Goal: Communication & Community: Answer question/provide support

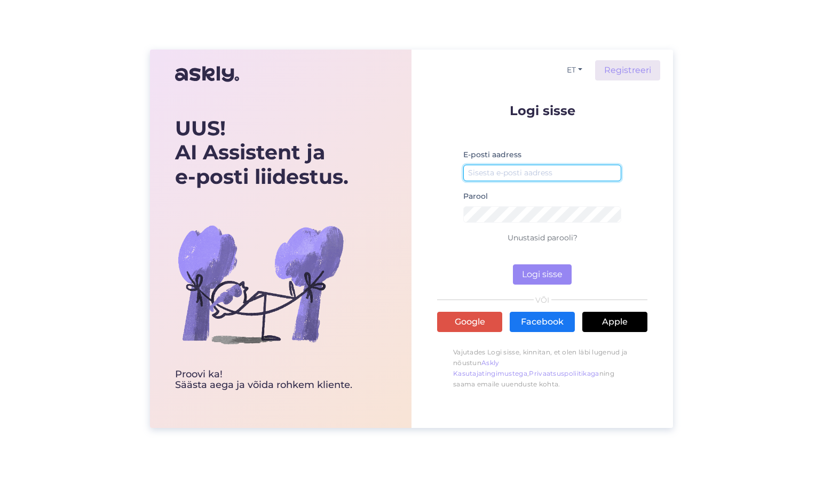
type input "[EMAIL_ADDRESS][DOMAIN_NAME]"
click at [552, 278] on button "Logi sisse" at bounding box center [542, 275] width 59 height 20
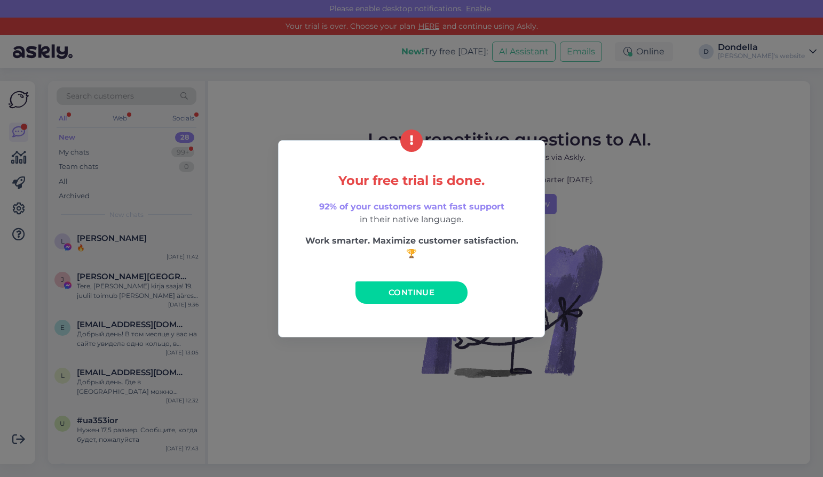
click at [405, 297] on span "Continue" at bounding box center [411, 293] width 46 height 10
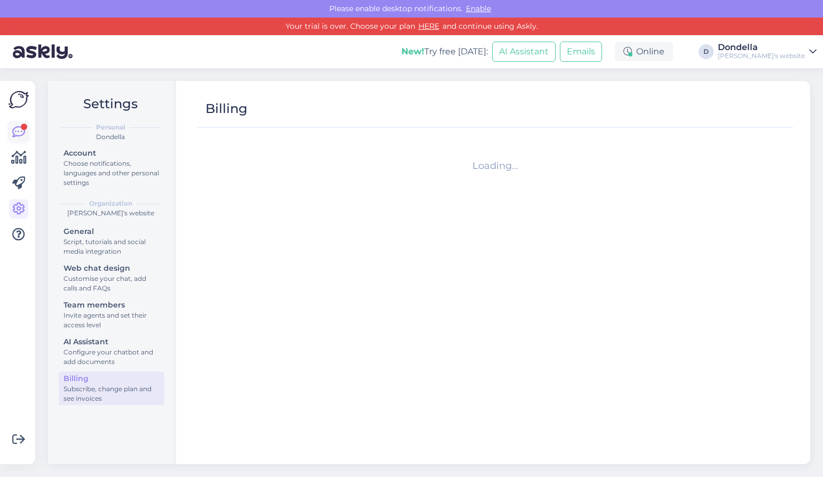
click at [15, 126] on icon at bounding box center [18, 132] width 13 height 13
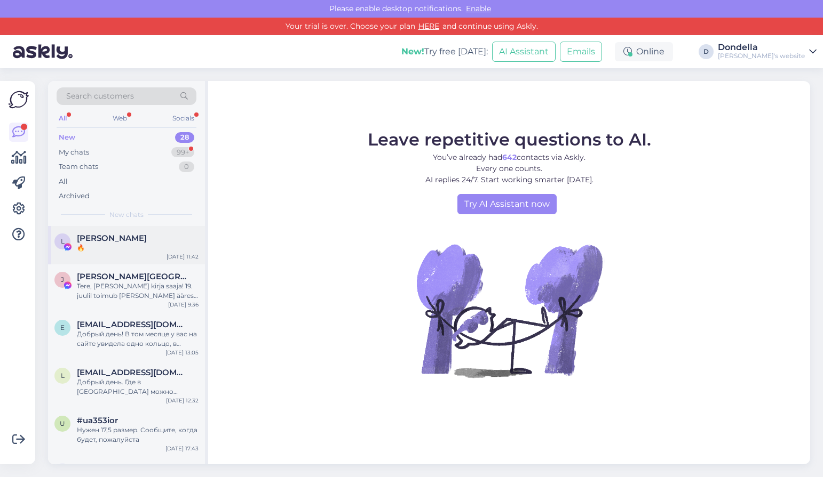
click at [131, 237] on span "[PERSON_NAME]" at bounding box center [112, 239] width 70 height 10
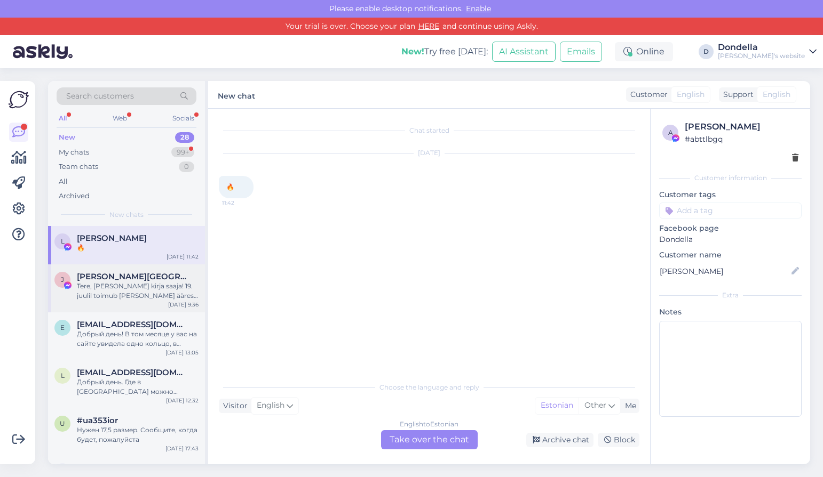
click at [139, 280] on span "[PERSON_NAME][GEOGRAPHIC_DATA]" at bounding box center [132, 277] width 111 height 10
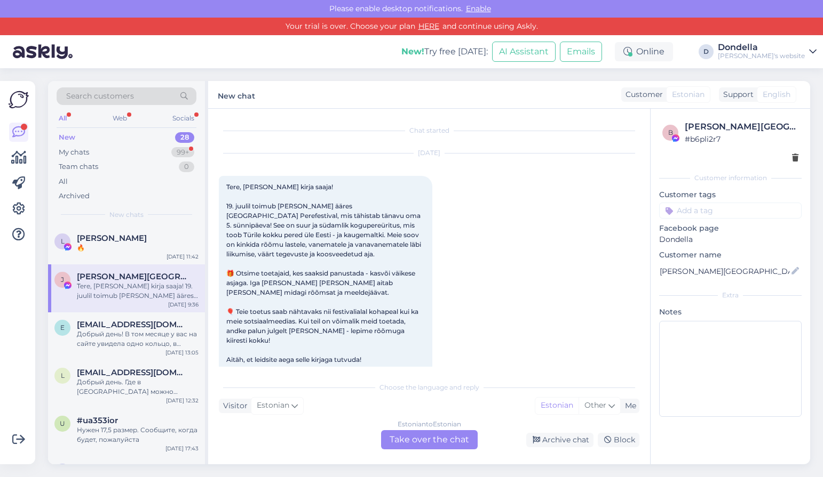
scroll to position [22, 0]
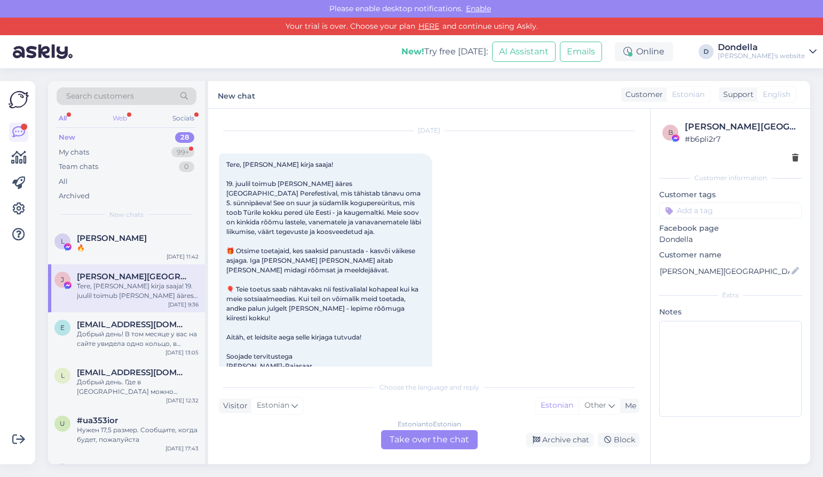
click at [119, 117] on div "Web" at bounding box center [119, 118] width 19 height 14
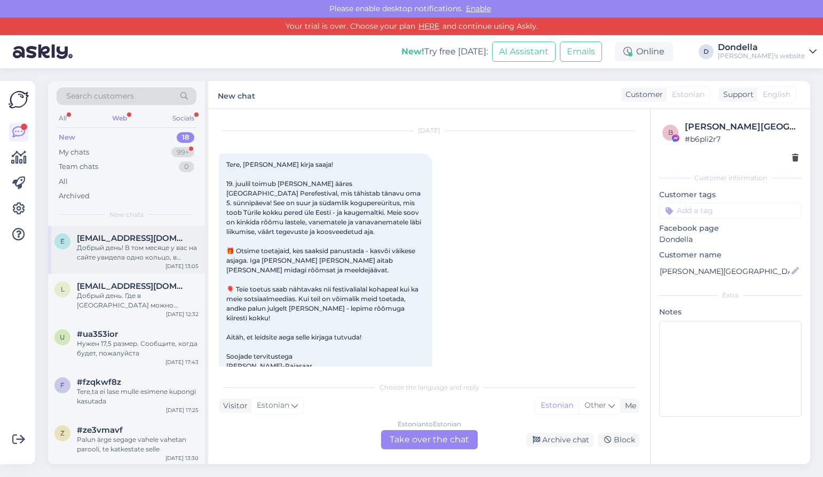
click at [139, 245] on div "Добрый день! В том месяце у вас на сайте увидела одно кольцо, в данный момент е…" at bounding box center [138, 252] width 122 height 19
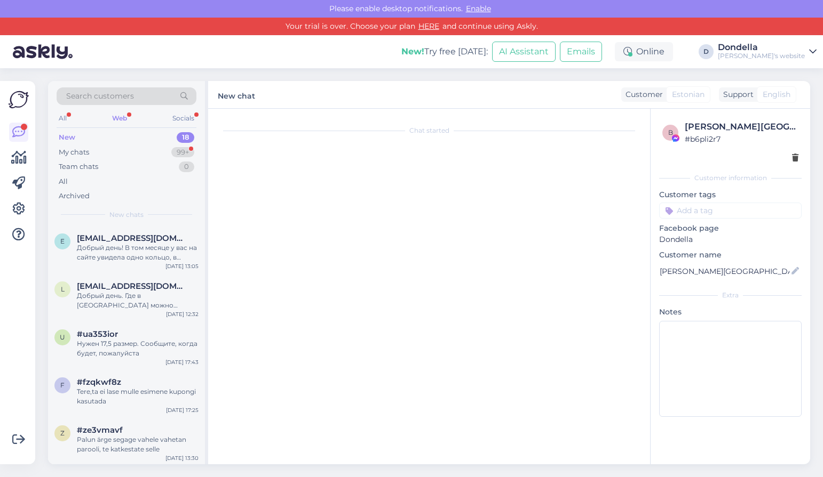
scroll to position [0, 0]
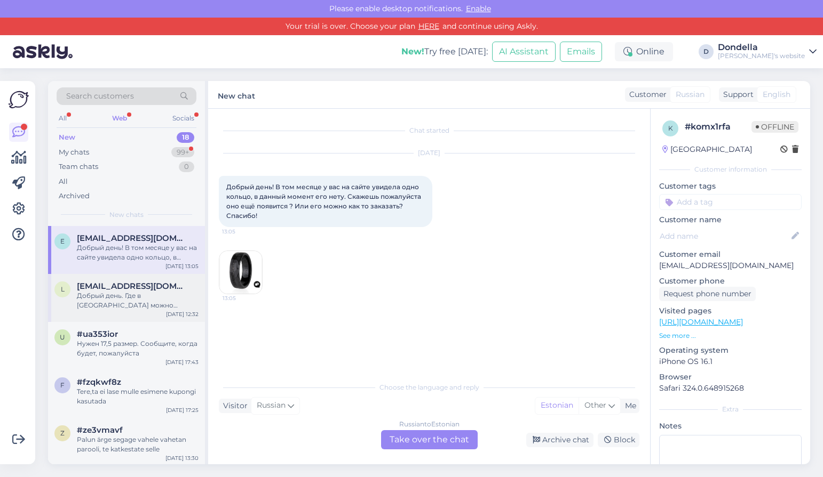
click at [119, 297] on div "Добрый день. Где в [GEOGRAPHIC_DATA] можно увидеть украшения?" at bounding box center [138, 300] width 122 height 19
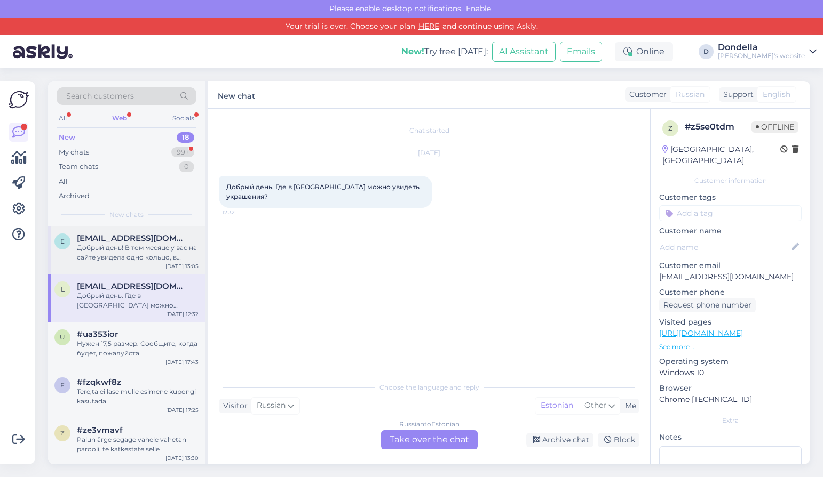
click at [127, 243] on div "Добрый день! В том месяце у вас на сайте увидела одно кольцо, в данный момент е…" at bounding box center [138, 252] width 122 height 19
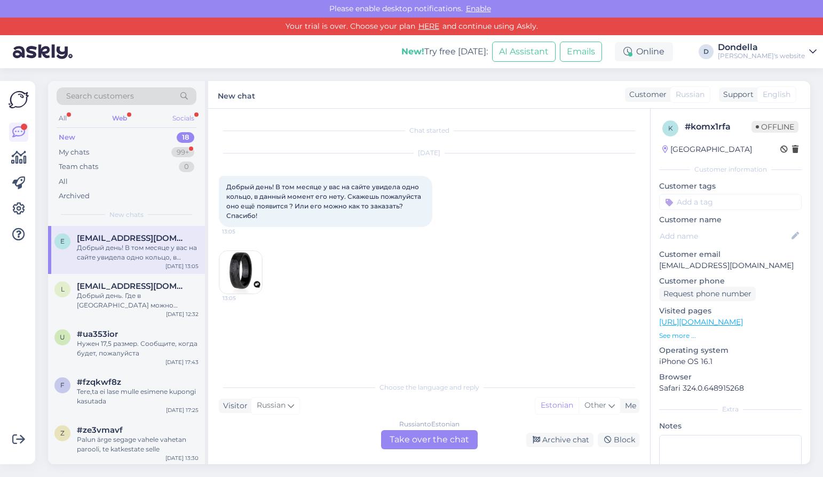
click at [191, 116] on div "Socials" at bounding box center [183, 118] width 26 height 14
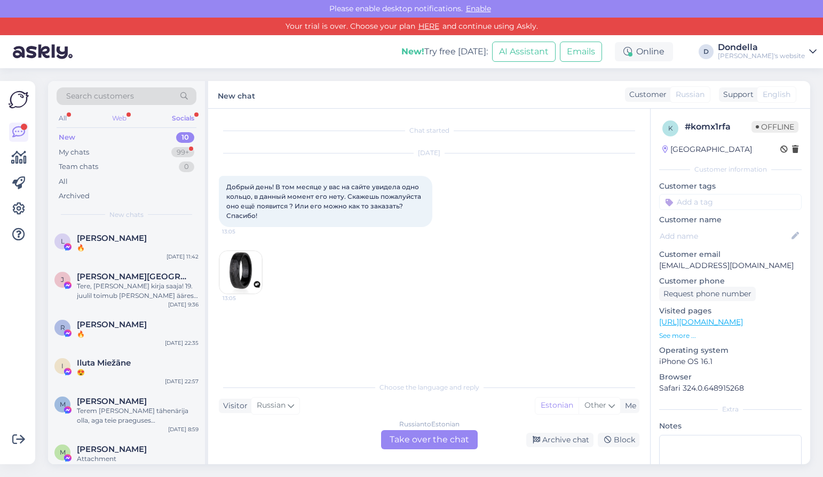
click at [126, 118] on div "Web" at bounding box center [119, 118] width 19 height 14
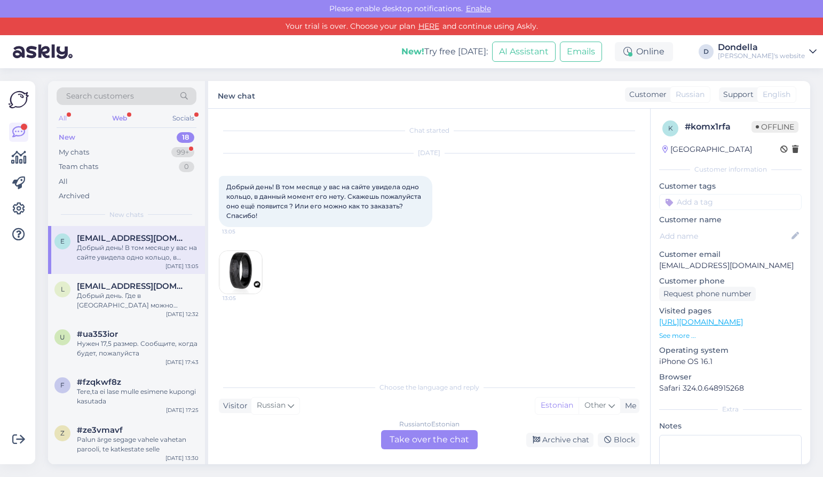
click at [63, 117] on div "All" at bounding box center [63, 118] width 12 height 14
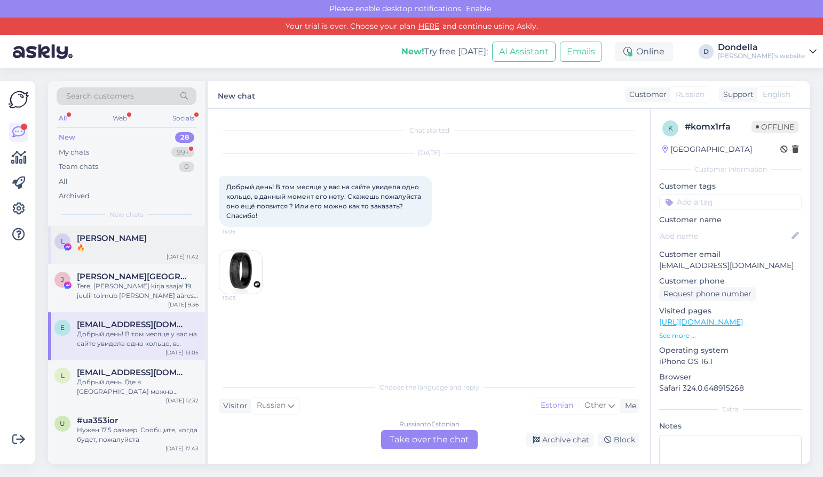
click at [101, 248] on div "🔥" at bounding box center [138, 248] width 122 height 10
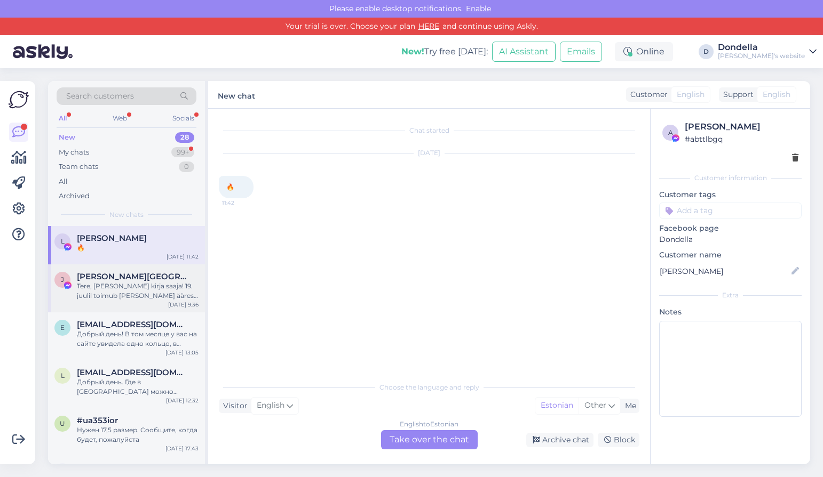
click at [126, 285] on div "Tere, [PERSON_NAME] kirja saaja! 19. juulil toimub [PERSON_NAME] ääres [GEOGRAP…" at bounding box center [138, 291] width 122 height 19
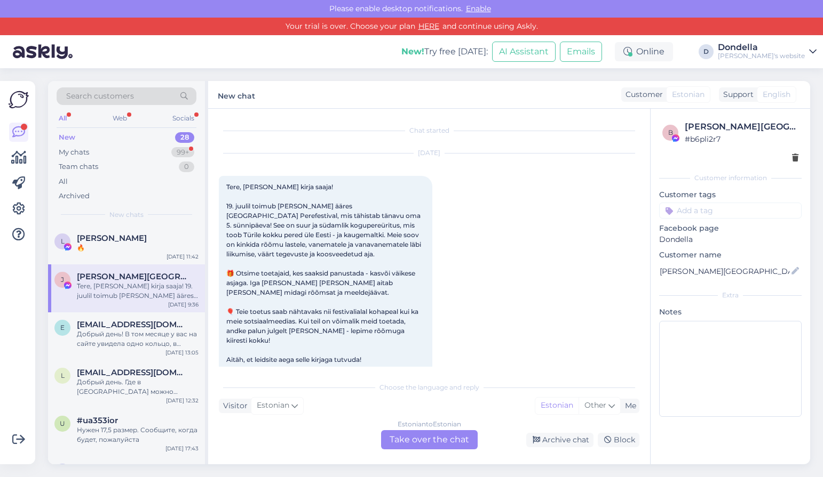
scroll to position [22, 0]
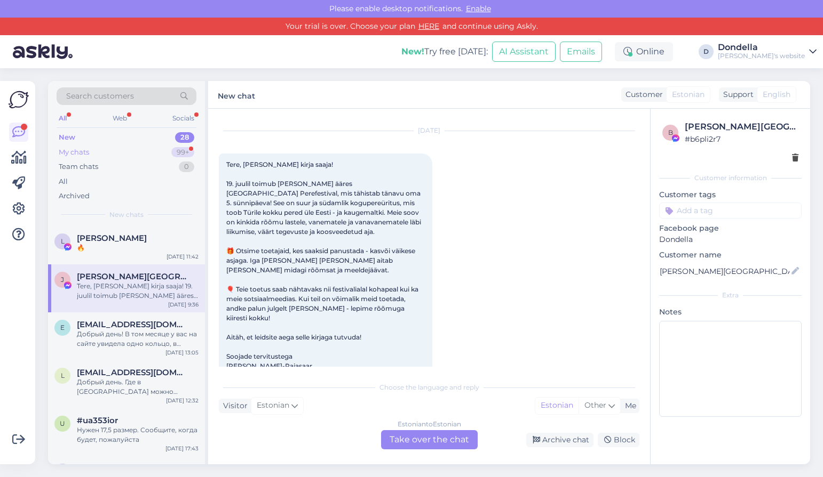
click at [102, 153] on div "My chats 99+" at bounding box center [127, 152] width 140 height 15
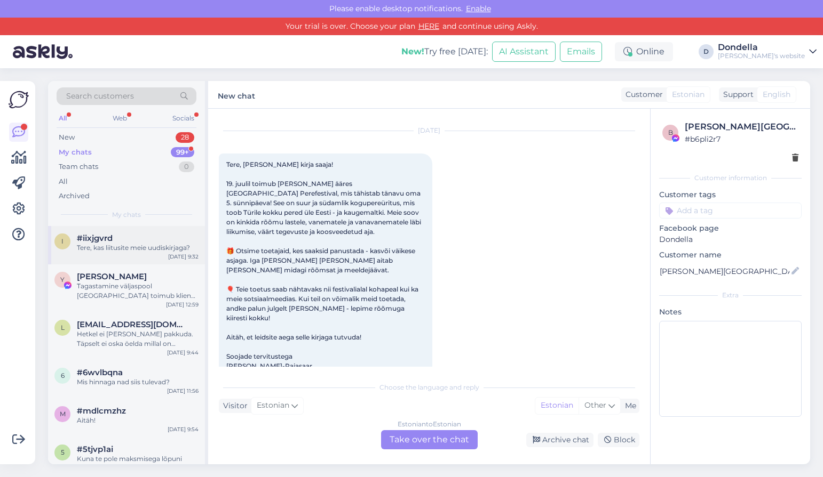
click at [128, 243] on div "Tere, kas liitusite meie uudiskirjaga?" at bounding box center [138, 248] width 122 height 10
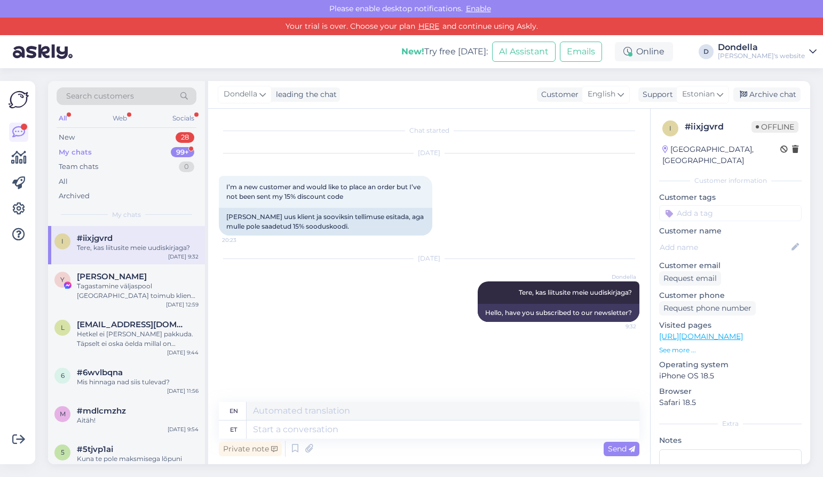
scroll to position [2, 0]
click at [143, 282] on div "Tagastamine väljaspool [GEOGRAPHIC_DATA] toimub kliendi kulul" at bounding box center [138, 291] width 122 height 19
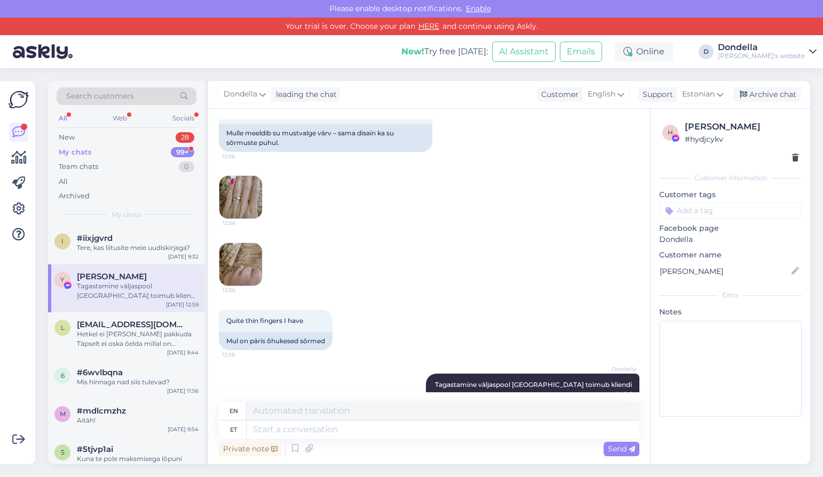
scroll to position [1186, 0]
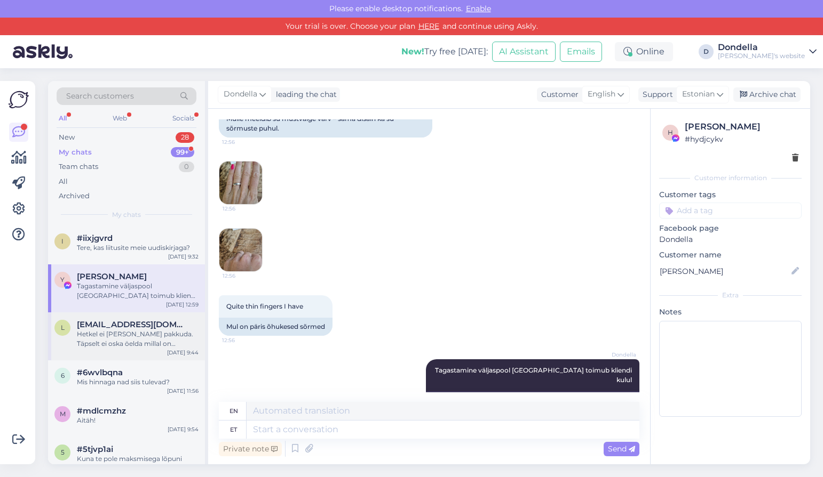
click at [124, 333] on div "Hetkel ei [PERSON_NAME] pakkuda. Täpselt ei oska öelda millal on tulemas." at bounding box center [138, 339] width 122 height 19
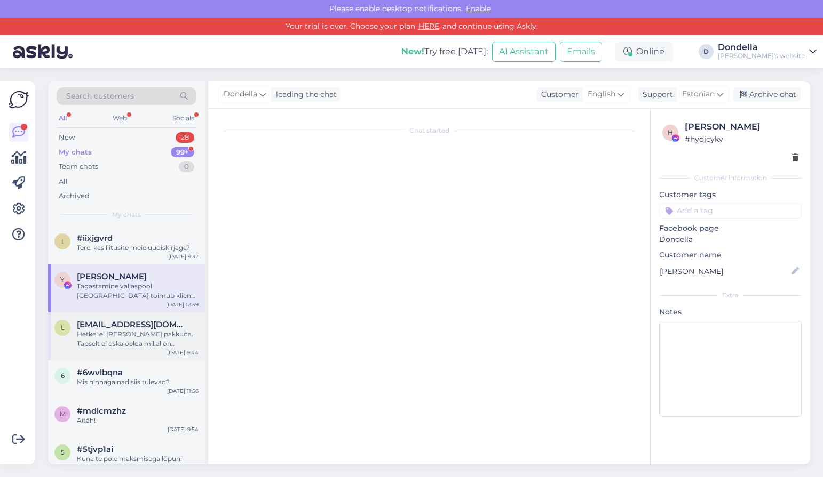
scroll to position [143, 0]
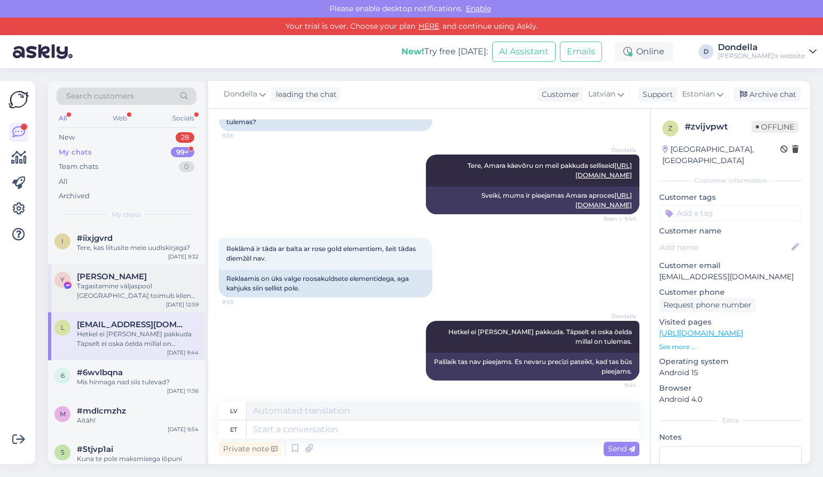
click at [125, 293] on div "Tagastamine väljaspool [GEOGRAPHIC_DATA] toimub kliendi kulul" at bounding box center [138, 291] width 122 height 19
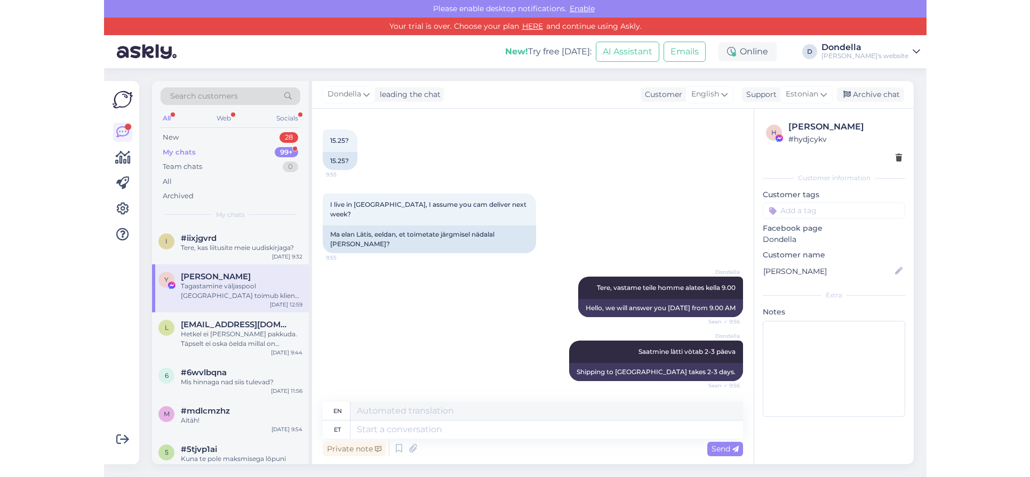
scroll to position [0, 0]
